Goal: Register for event/course

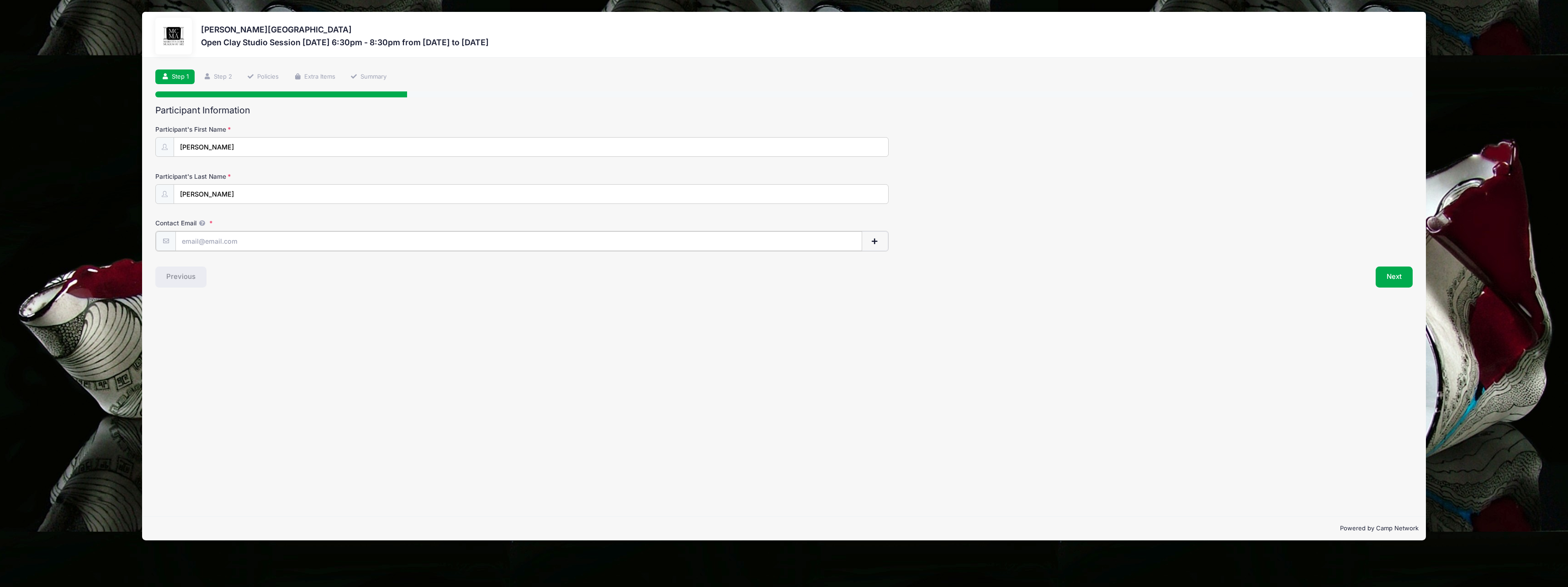
click at [245, 242] on input "Contact Email" at bounding box center [519, 241] width 687 height 19
type input "[EMAIL_ADDRESS][PERSON_NAME][DOMAIN_NAME]"
click at [323, 306] on div "Step 1 /7 Step 1 Step 2 Policies Extra Items Summary Participant Information Pa…" at bounding box center [783, 287] width 1284 height 459
click at [1386, 282] on button "Next" at bounding box center [1394, 276] width 37 height 21
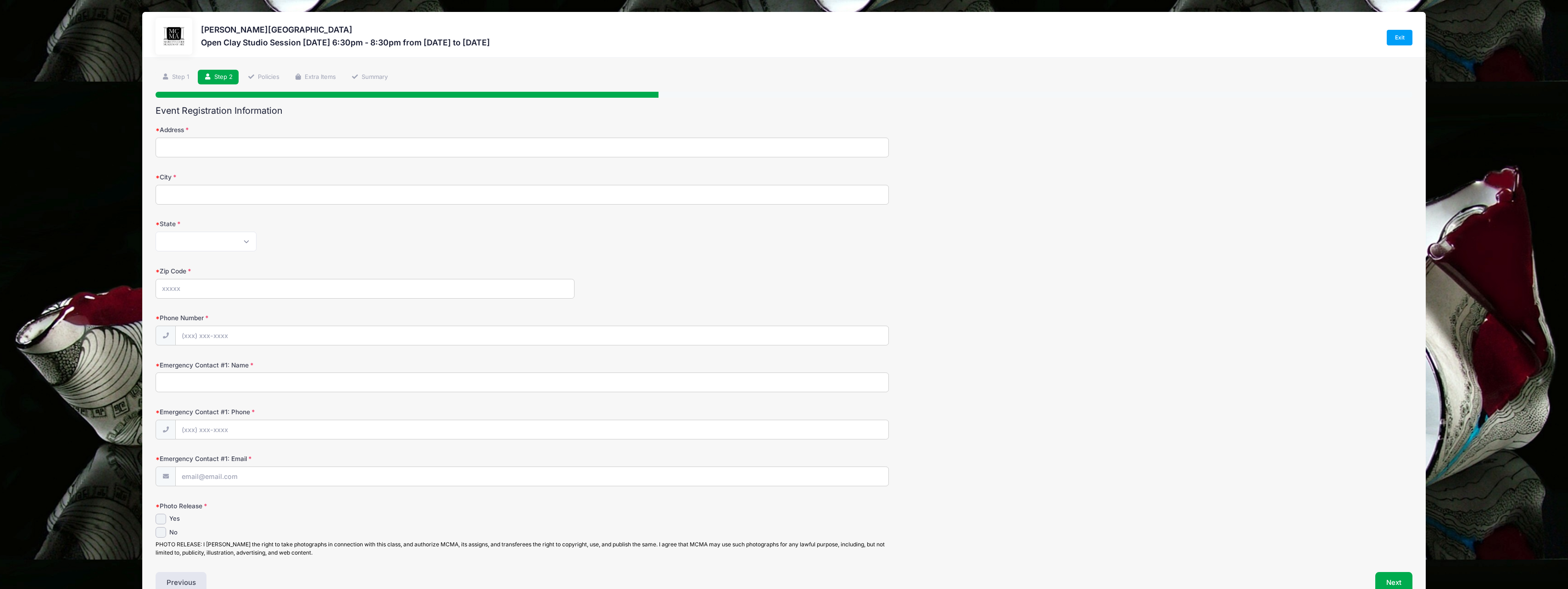
click at [279, 155] on input "Address" at bounding box center [521, 147] width 733 height 20
click at [282, 152] on input "Address" at bounding box center [521, 147] width 733 height 20
type input "[STREET_ADDRESS]"
type input "Marietta"
select select "GA"
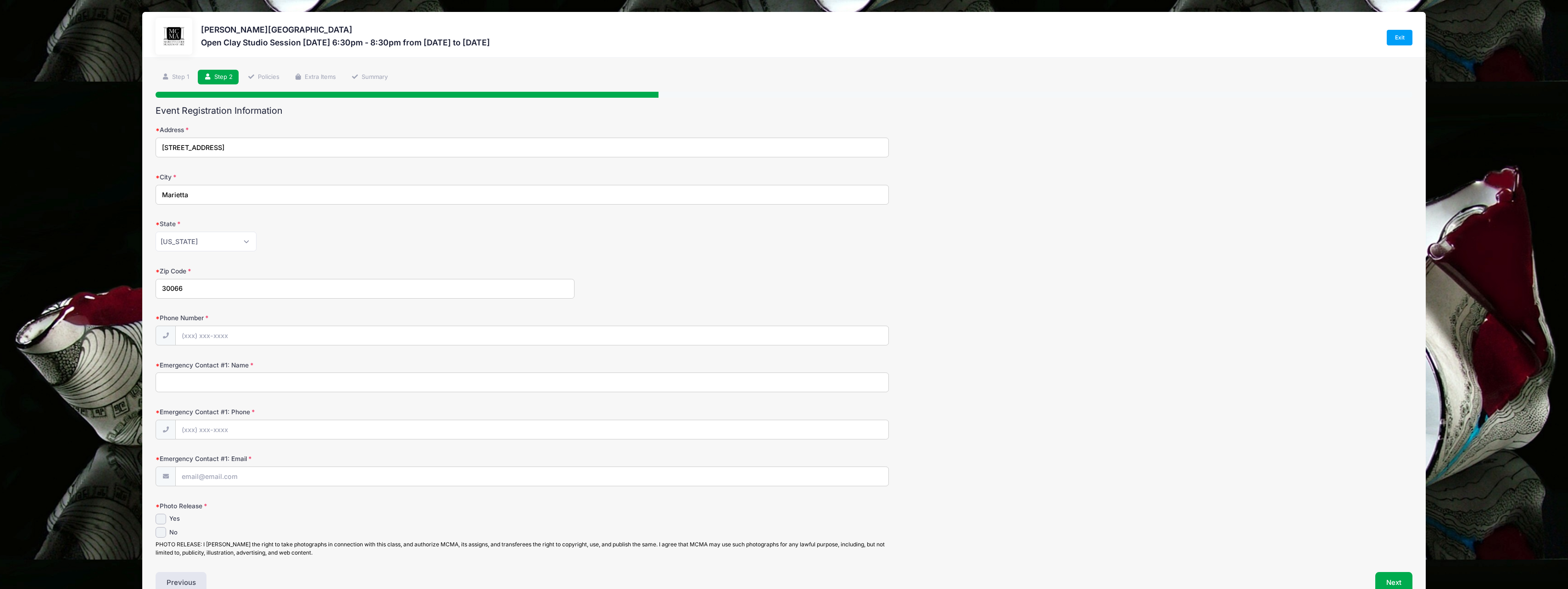
type input "30066"
type input "[PHONE_NUMBER]"
type input "[PERSON_NAME]"
type input "[PHONE_NUMBER]"
click at [287, 500] on form "Address [STREET_ADDRESS] City [GEOGRAPHIC_DATA] State [US_STATE] [US_STATE] [US…" at bounding box center [784, 341] width 1257 height 431
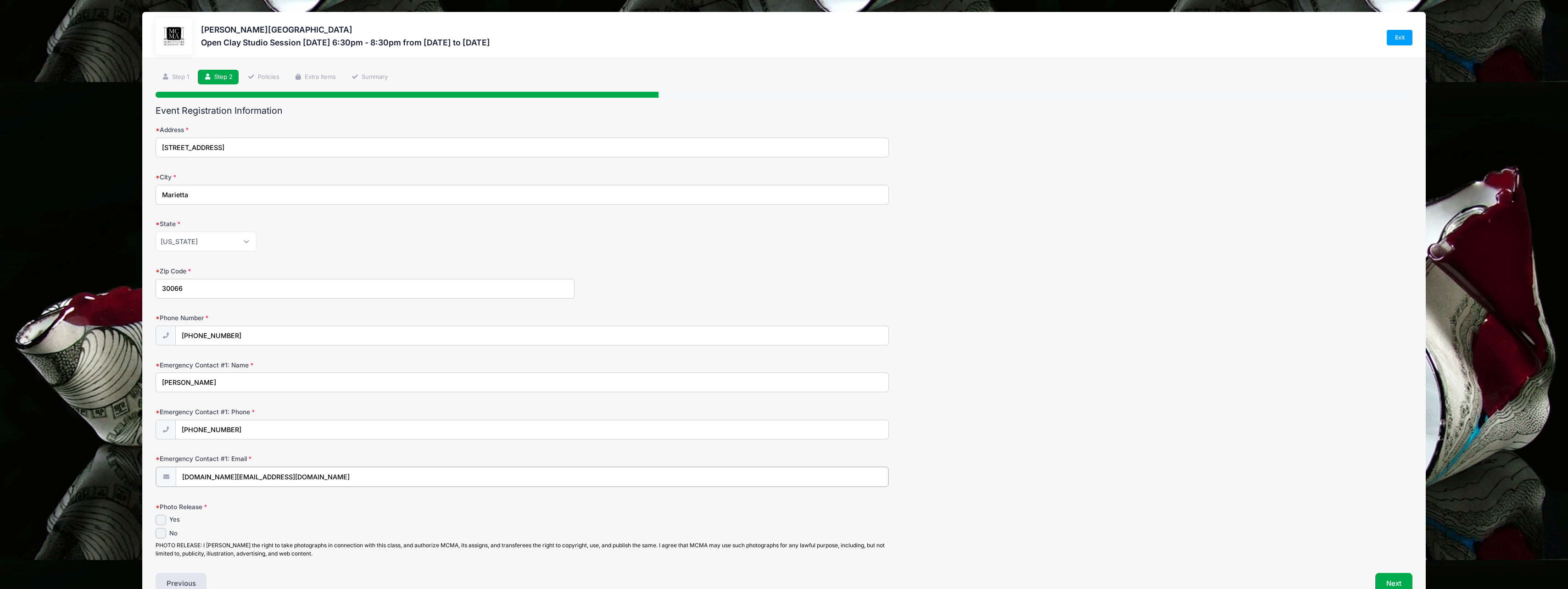
click at [283, 476] on input "[DOMAIN_NAME][EMAIL_ADDRESS][DOMAIN_NAME]" at bounding box center [532, 477] width 713 height 20
type input "[EMAIL_ADDRESS][DOMAIN_NAME]"
click at [255, 505] on label "Photo Release" at bounding box center [364, 505] width 419 height 9
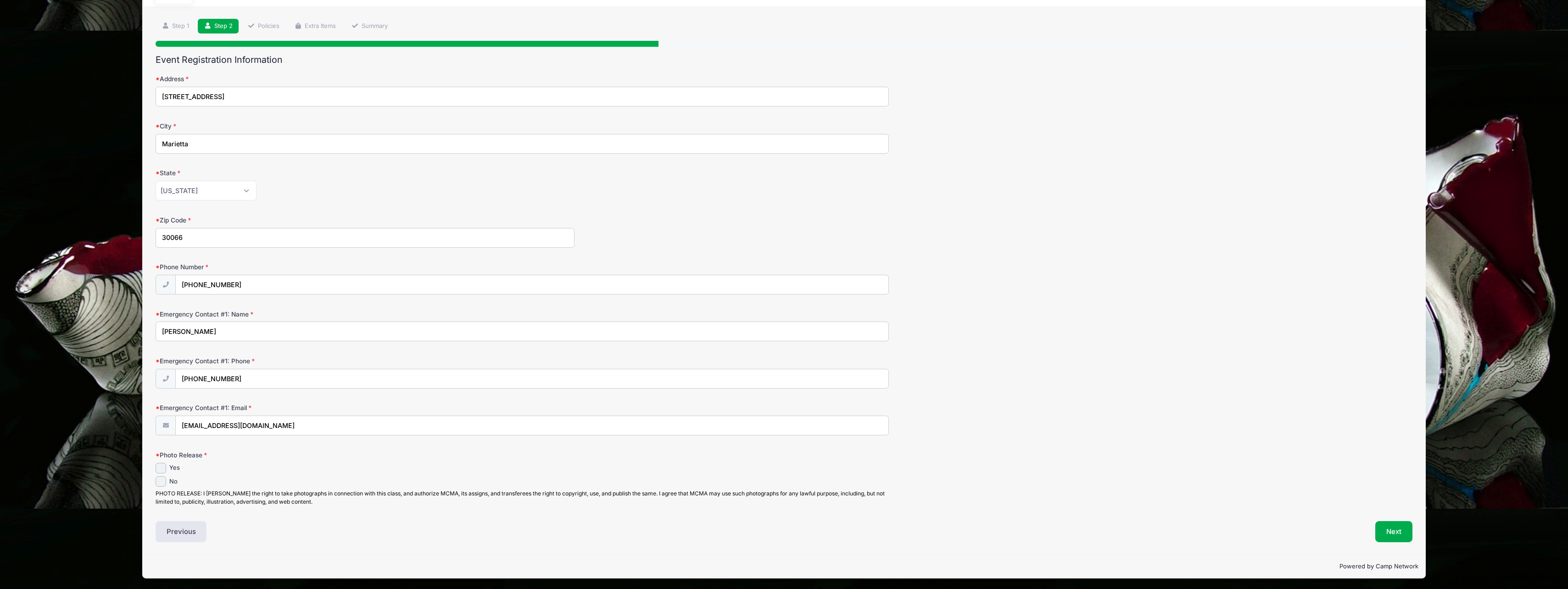
scroll to position [53, 0]
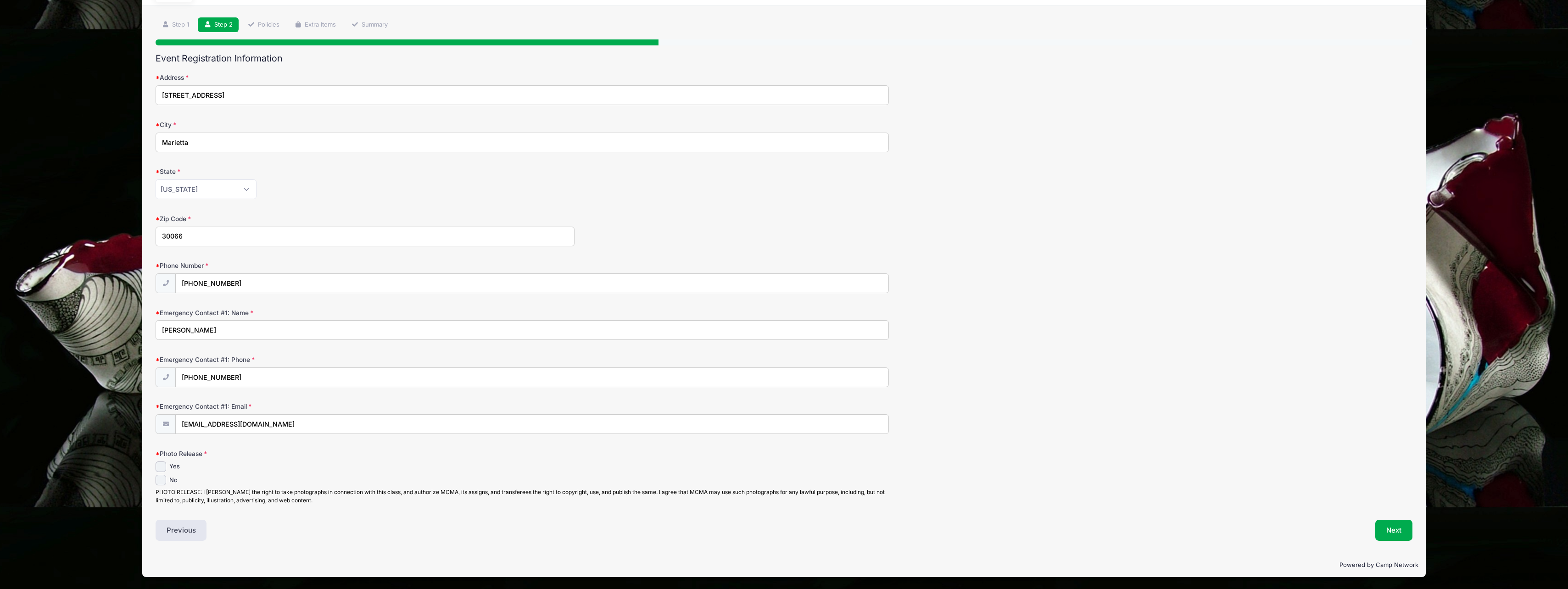
click at [172, 463] on label "Yes" at bounding box center [174, 466] width 10 height 9
click at [166, 463] on input "Yes" at bounding box center [160, 466] width 10 height 10
checkbox input "true"
click at [290, 460] on div "Photo Release Yes No" at bounding box center [784, 477] width 1257 height 56
click at [1391, 526] on button "Next" at bounding box center [1393, 530] width 37 height 21
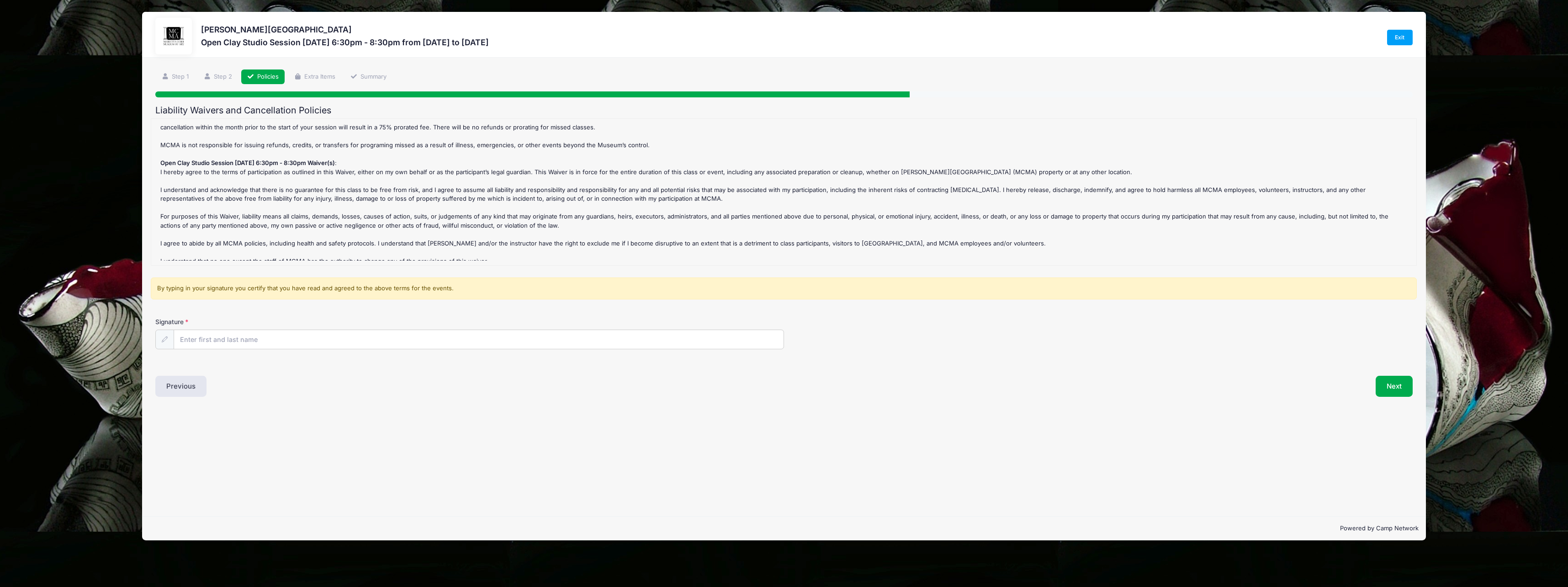
scroll to position [23, 0]
click at [274, 340] on input "Signature" at bounding box center [478, 340] width 609 height 19
type input "[PERSON_NAME]"
click at [1389, 386] on button "Next" at bounding box center [1394, 386] width 37 height 21
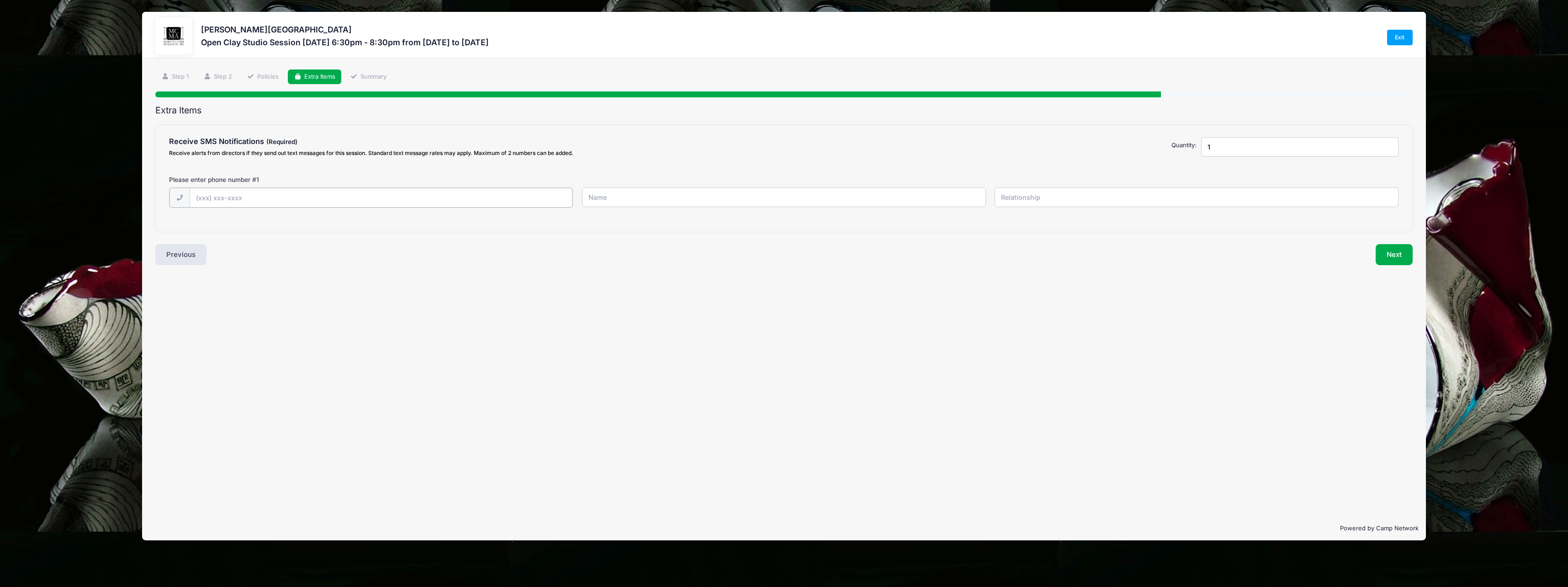
click at [366, 195] on input "text" at bounding box center [381, 197] width 383 height 19
type input "[PHONE_NUMBER]"
type input "[PERSON_NAME]"
type input "Self"
click at [1401, 256] on button "Next" at bounding box center [1394, 253] width 37 height 21
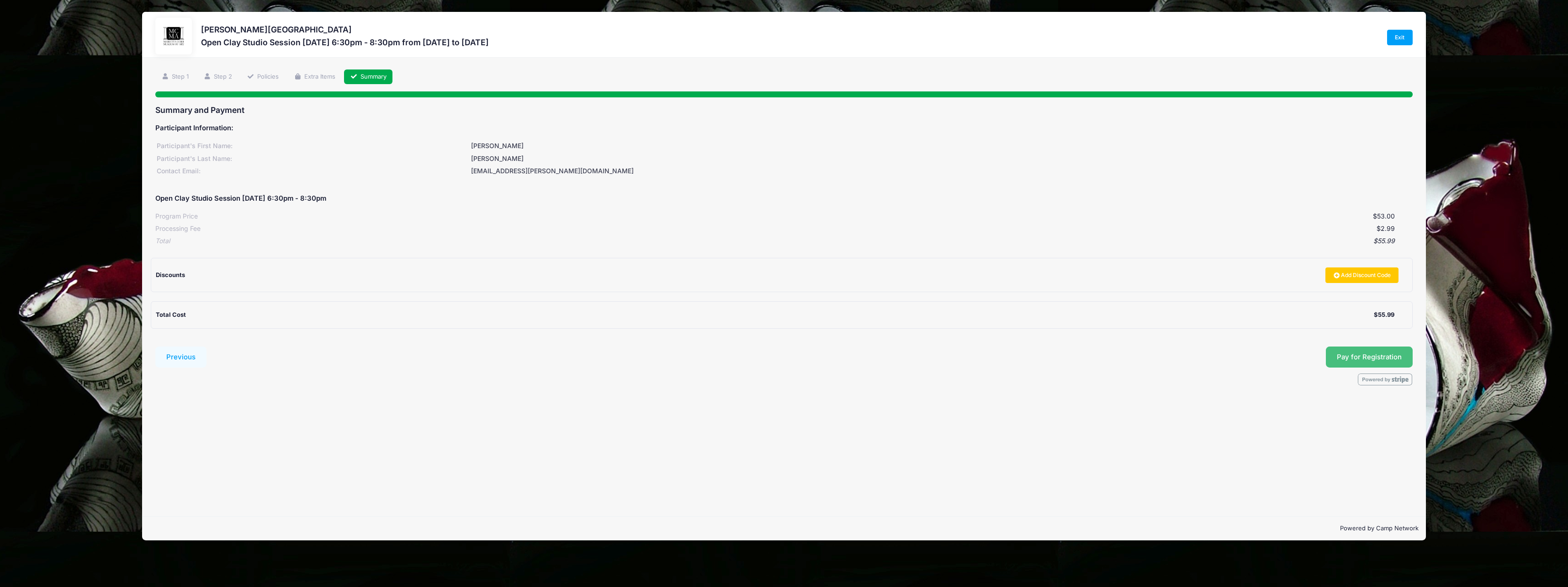
click at [1363, 353] on button "Pay for Registration" at bounding box center [1369, 357] width 87 height 21
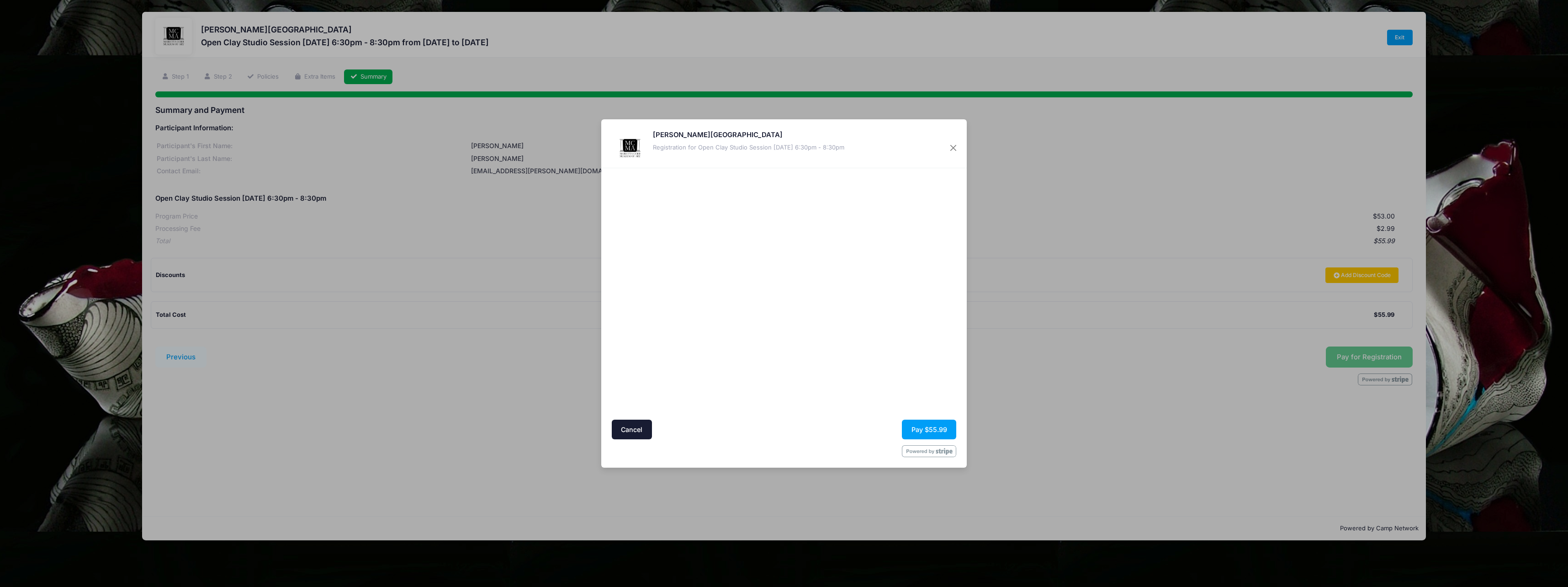
click at [920, 332] on div at bounding box center [873, 294] width 168 height 242
click at [937, 423] on button "Pay $55.99" at bounding box center [929, 429] width 54 height 19
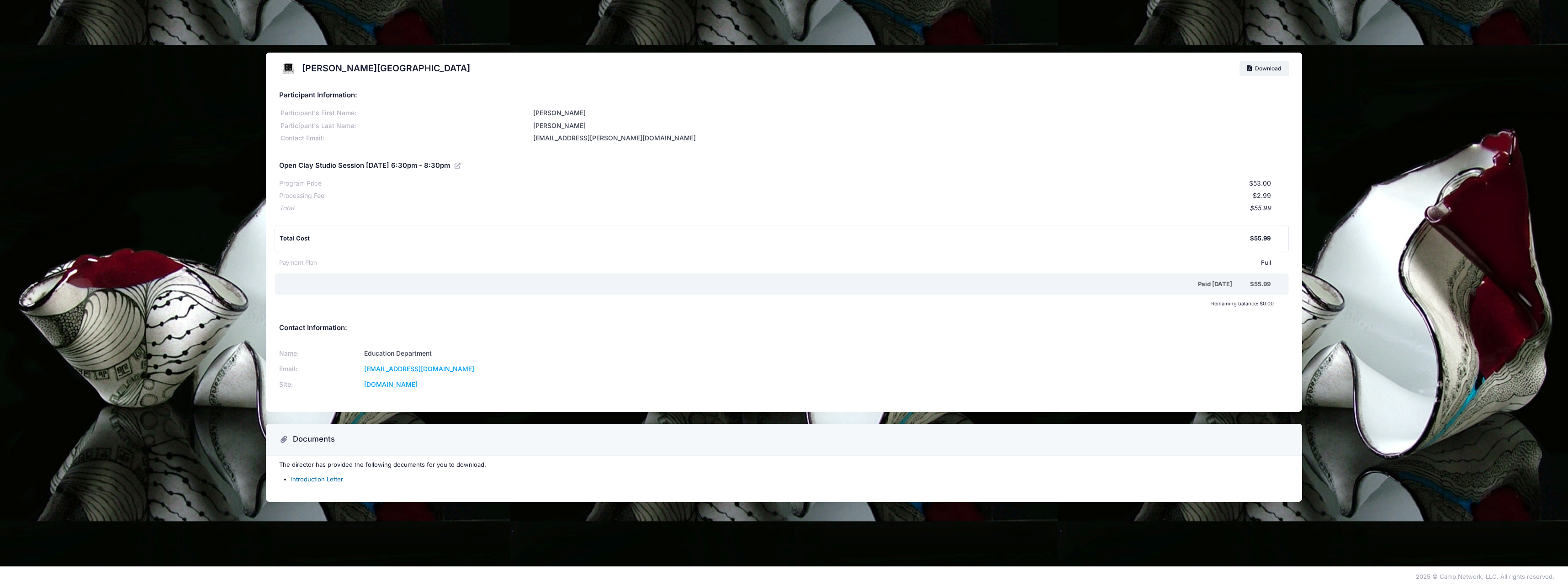
click at [338, 480] on link "Introduction Letter" at bounding box center [317, 479] width 52 height 7
